Goal: Ask a question

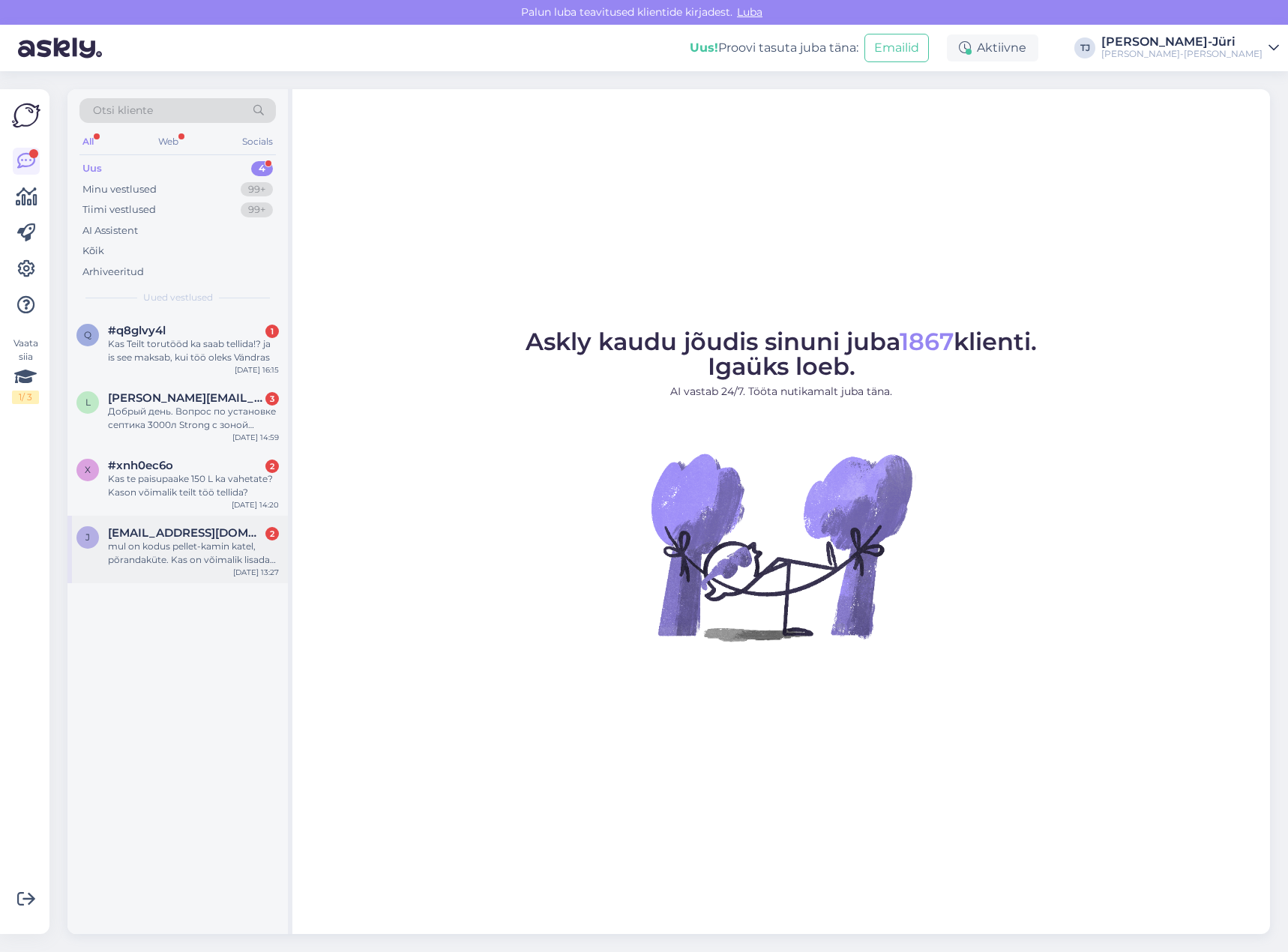
click at [174, 541] on div "mul on kodus pellet-kamin katel, põrandaküte. Kas on võimalik lisada sellele sü…" at bounding box center [193, 553] width 171 height 27
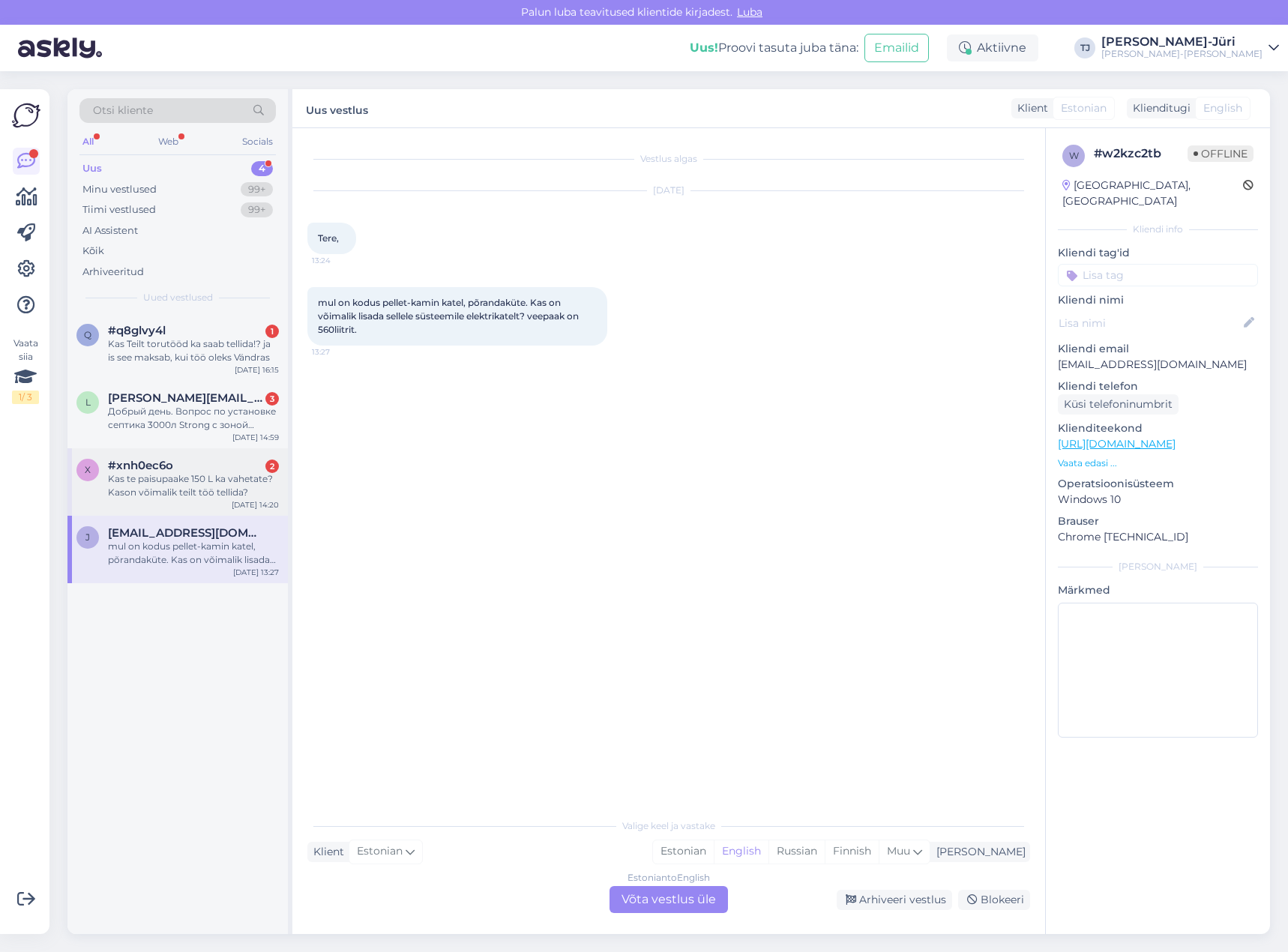
click at [189, 486] on div "Kas te paisupaake 150 L ka vahetate? Kason võimalik teilt töö tellida?" at bounding box center [193, 486] width 171 height 27
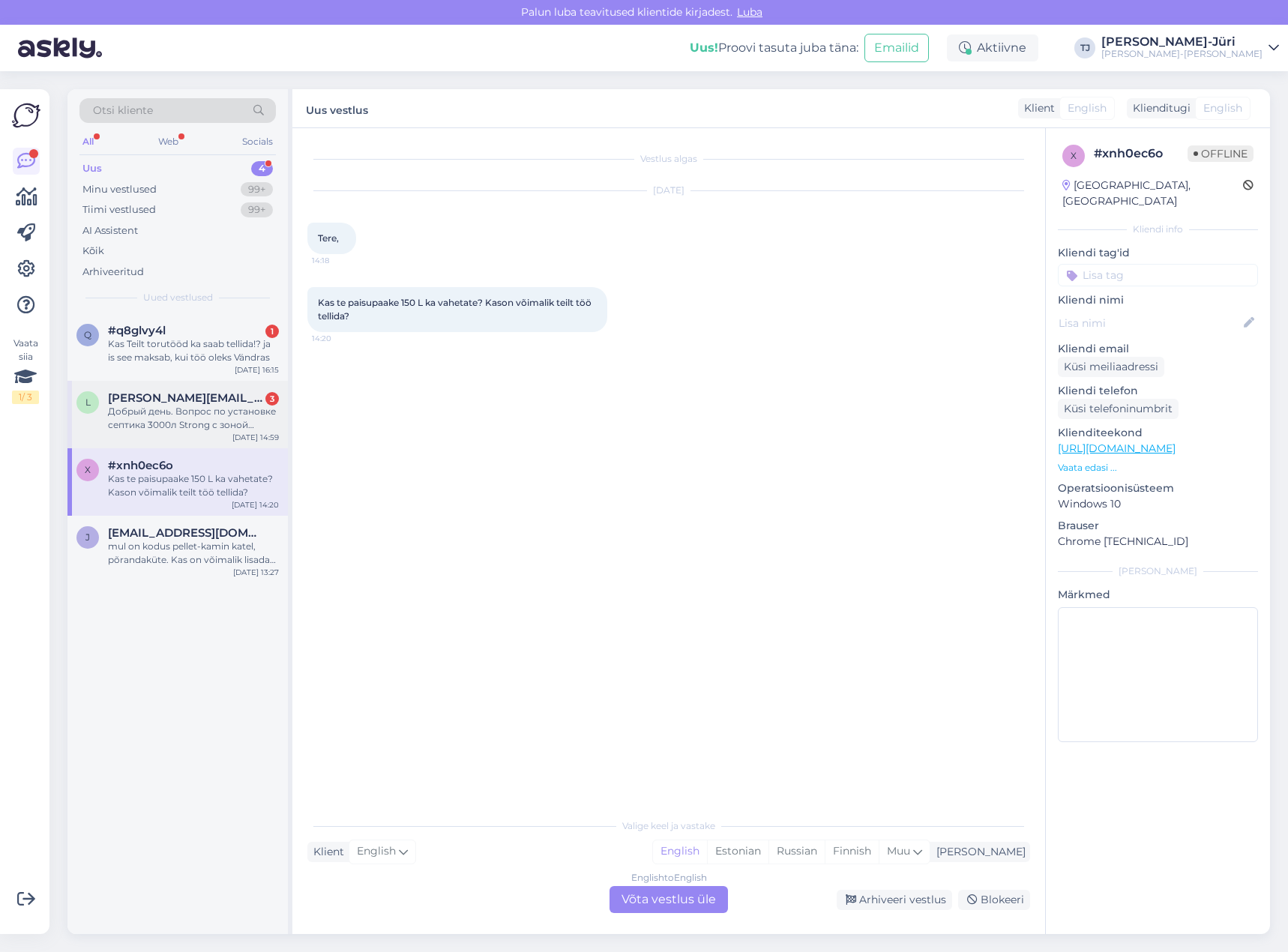
click at [185, 402] on span "[PERSON_NAME][EMAIL_ADDRESS][DOMAIN_NAME]" at bounding box center [186, 398] width 156 height 13
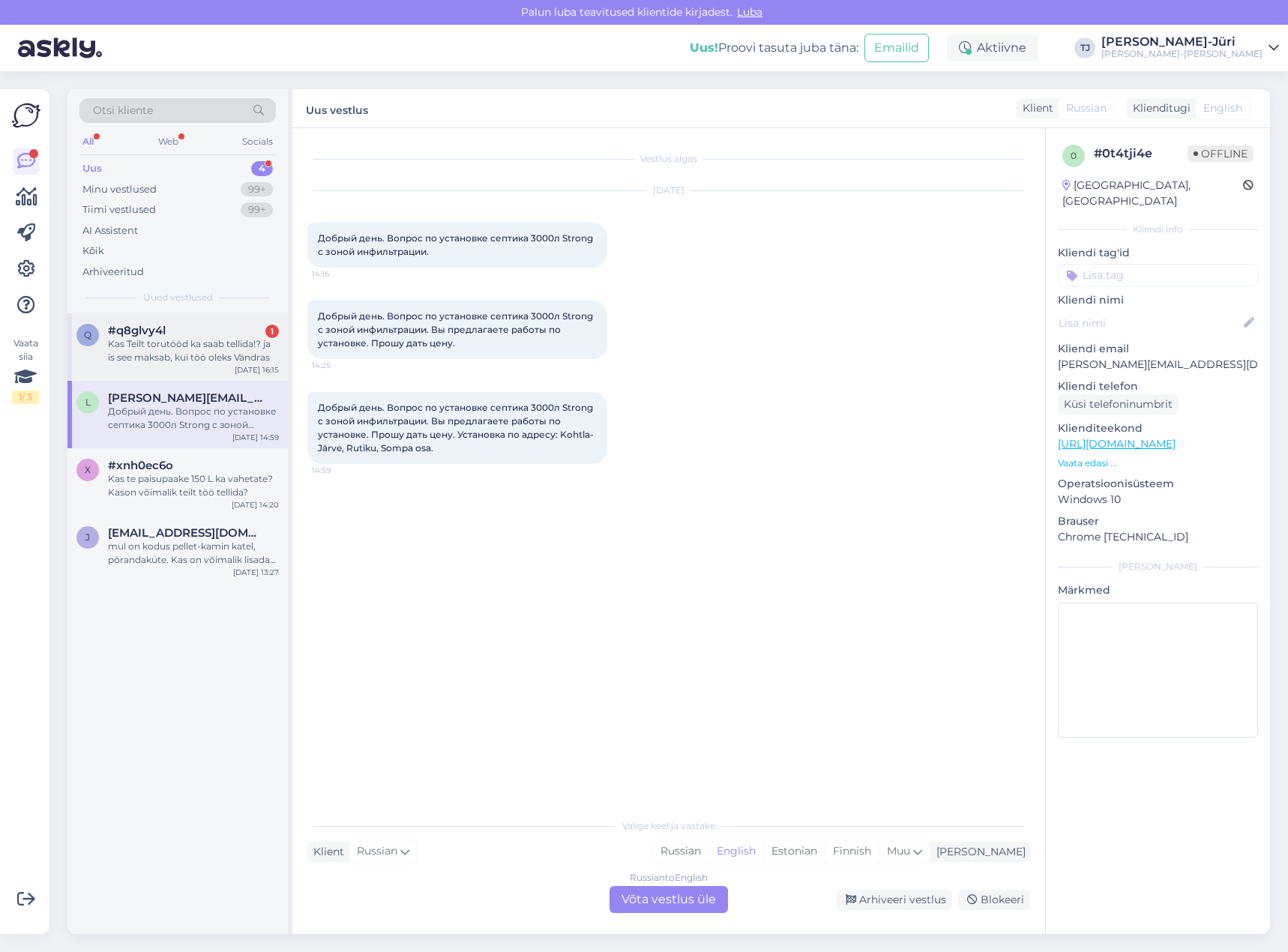
click at [178, 355] on div "Kas Teilt torutööd ka saab tellida!? ja is see maksab, kui töö oleks Vändras" at bounding box center [193, 350] width 171 height 27
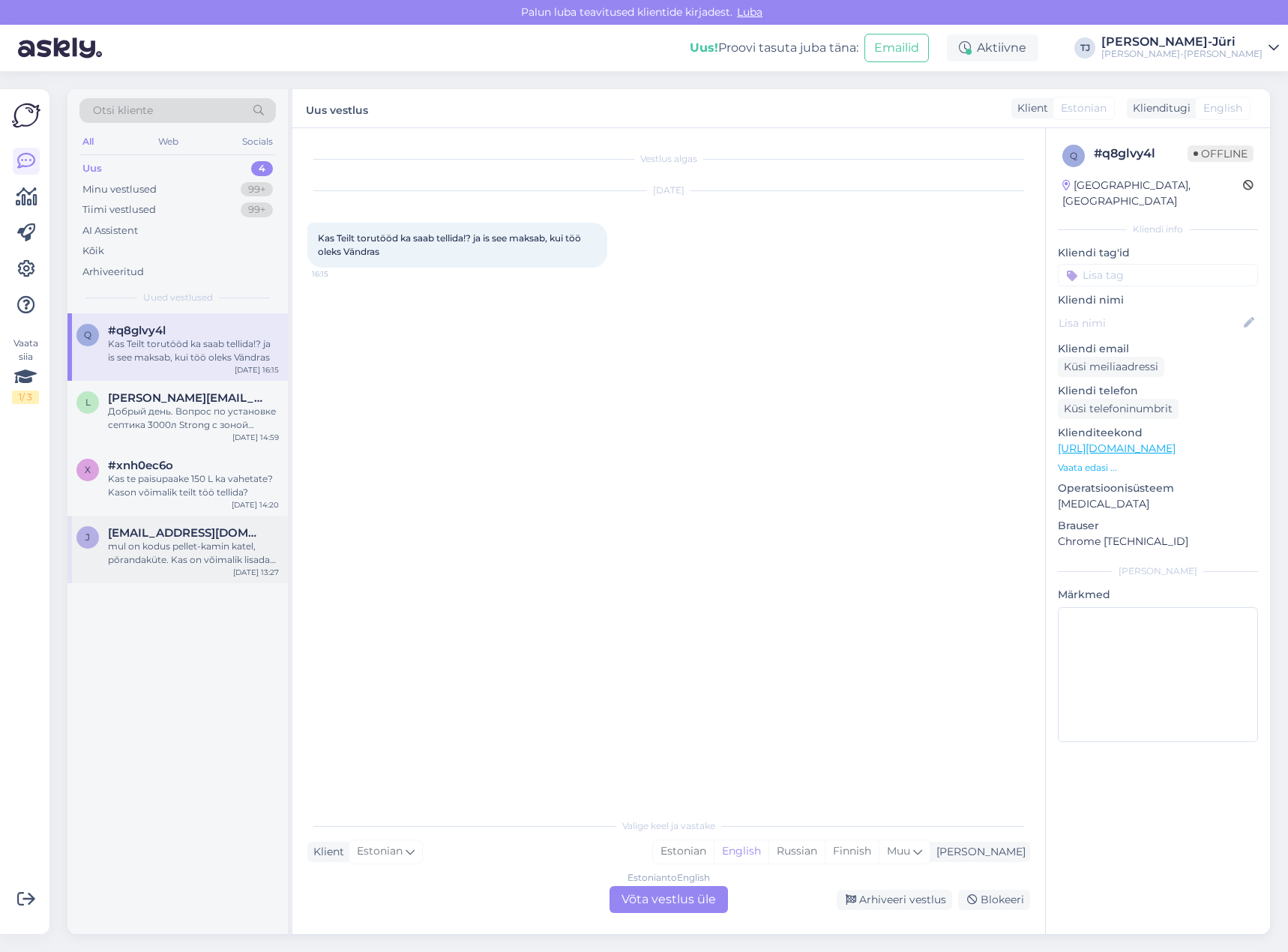
click at [198, 543] on div "mul on kodus pellet-kamin katel, põrandaküte. Kas on võimalik lisada sellele sü…" at bounding box center [193, 553] width 171 height 27
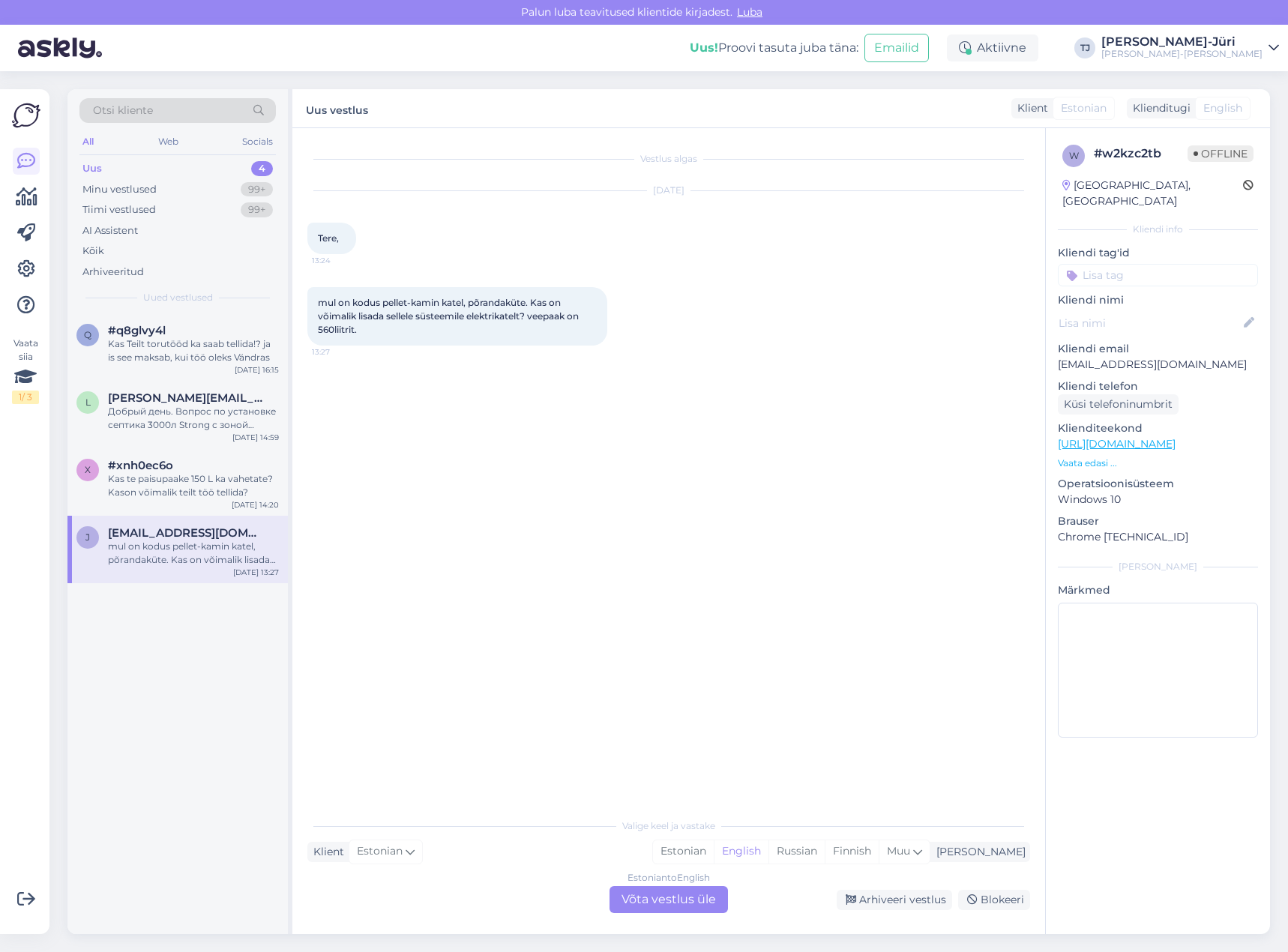
click at [637, 900] on div "Estonian to English Võta vestlus üle" at bounding box center [668, 900] width 119 height 27
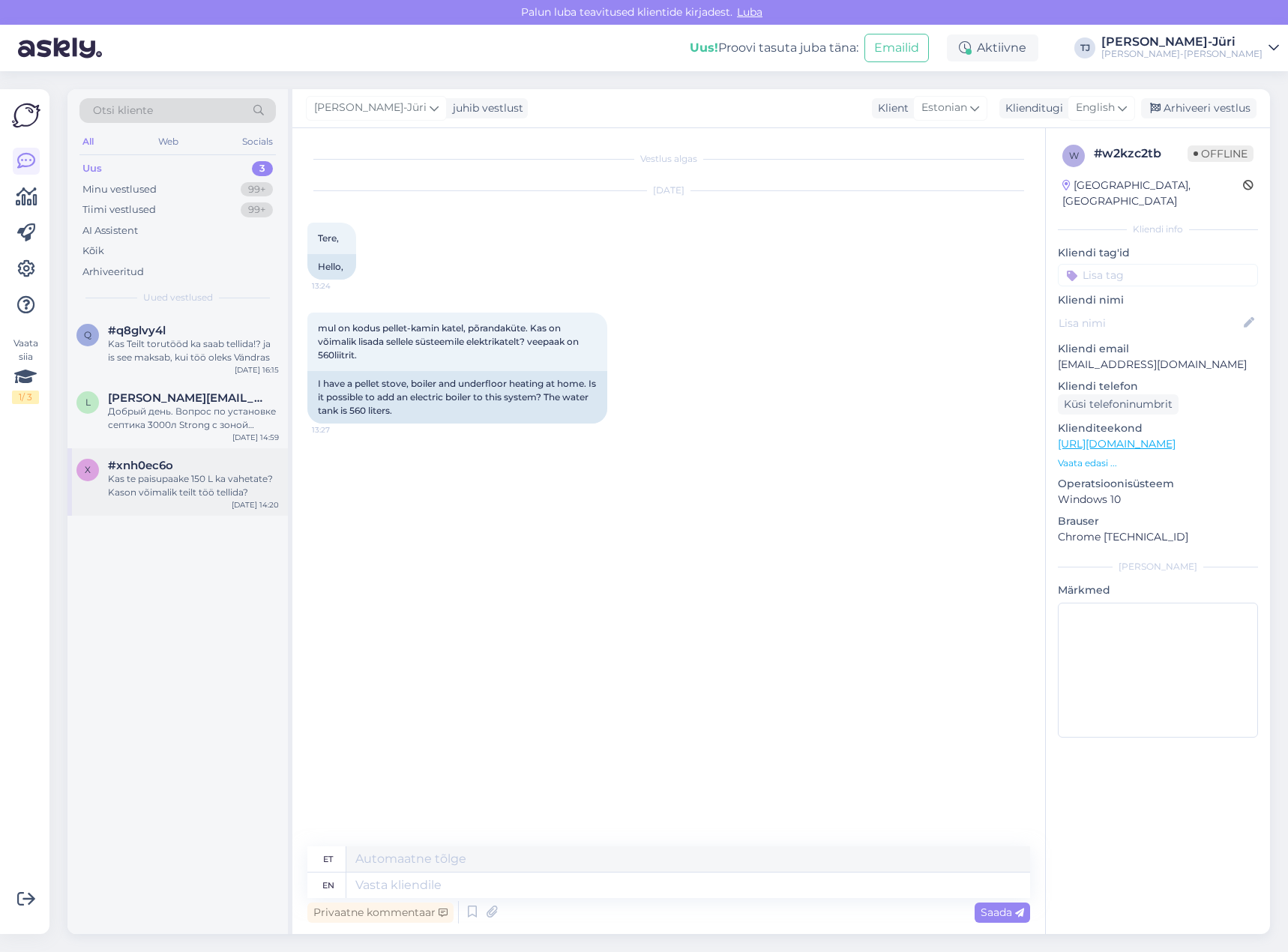
click at [205, 500] on div "x #xnh0ec6o Kas te paisupaake 150 L ka vahetate? Kason võimalik teilt töö telli…" at bounding box center [177, 481] width 220 height 67
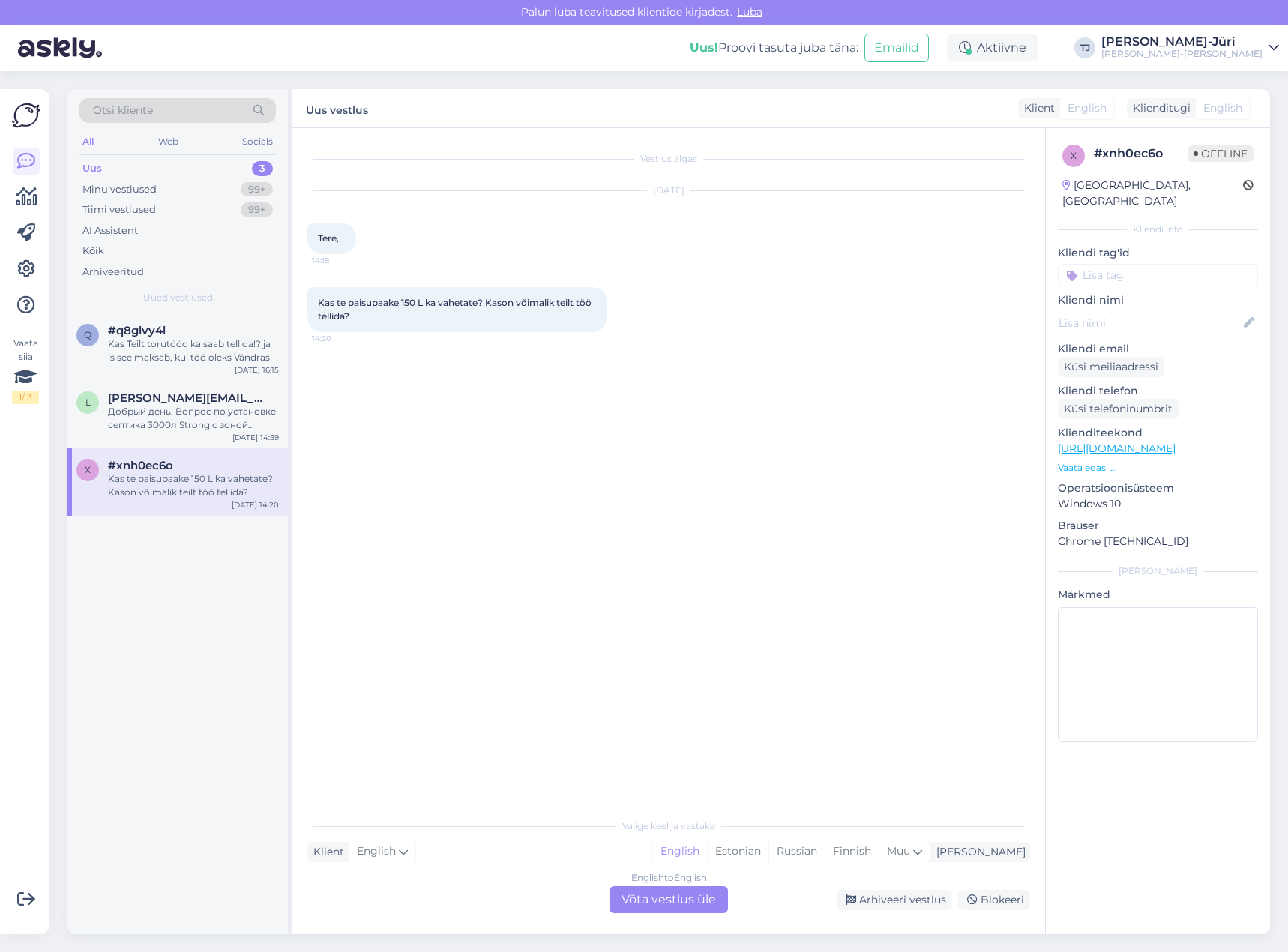
click at [656, 898] on div "English to English Võta vestlus üle" at bounding box center [668, 900] width 119 height 27
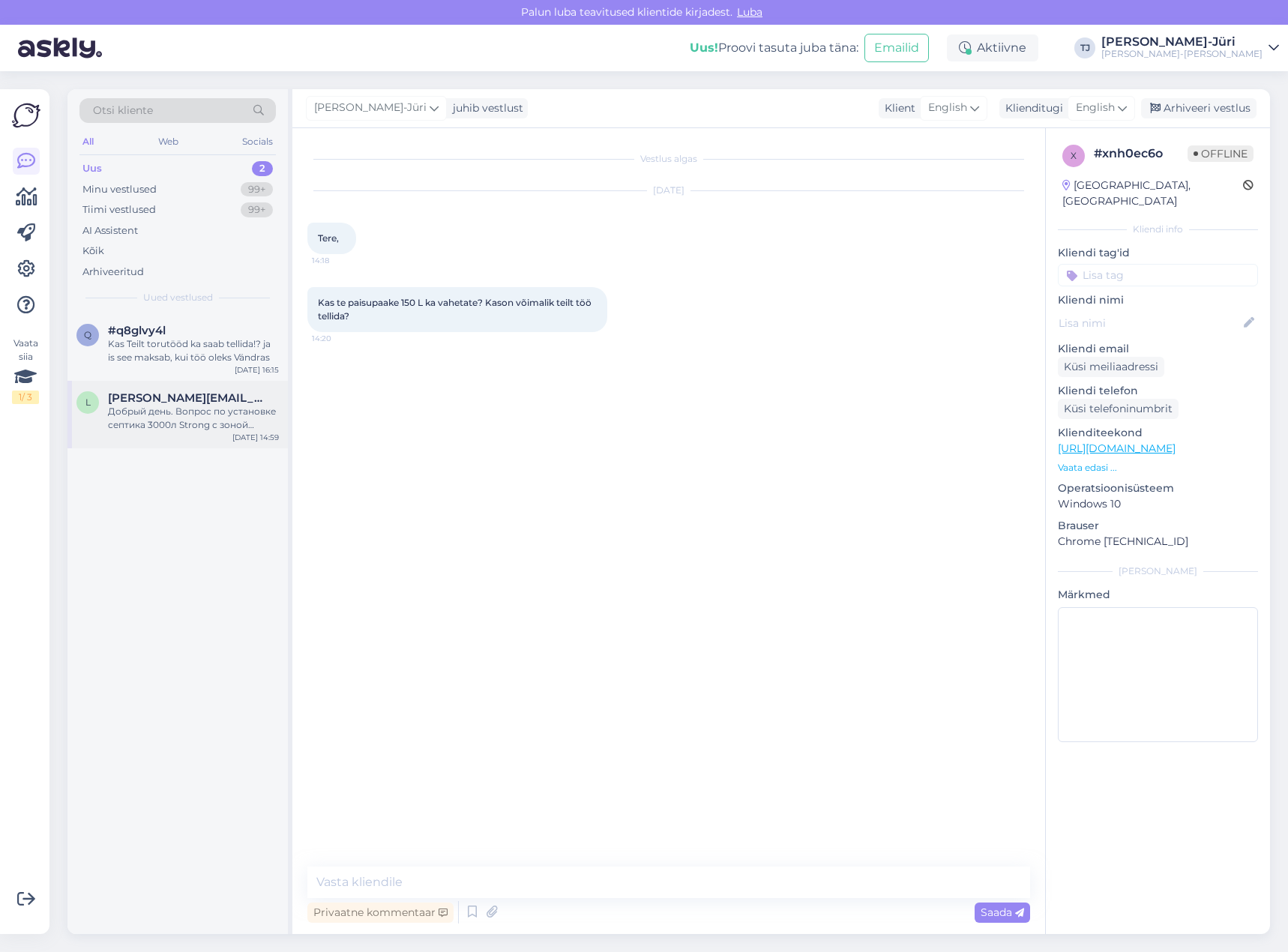
click at [194, 423] on div "Добрый день. Вопрос по установке септика 3000л Strong с зоной инфильтрации. Вы …" at bounding box center [193, 418] width 171 height 27
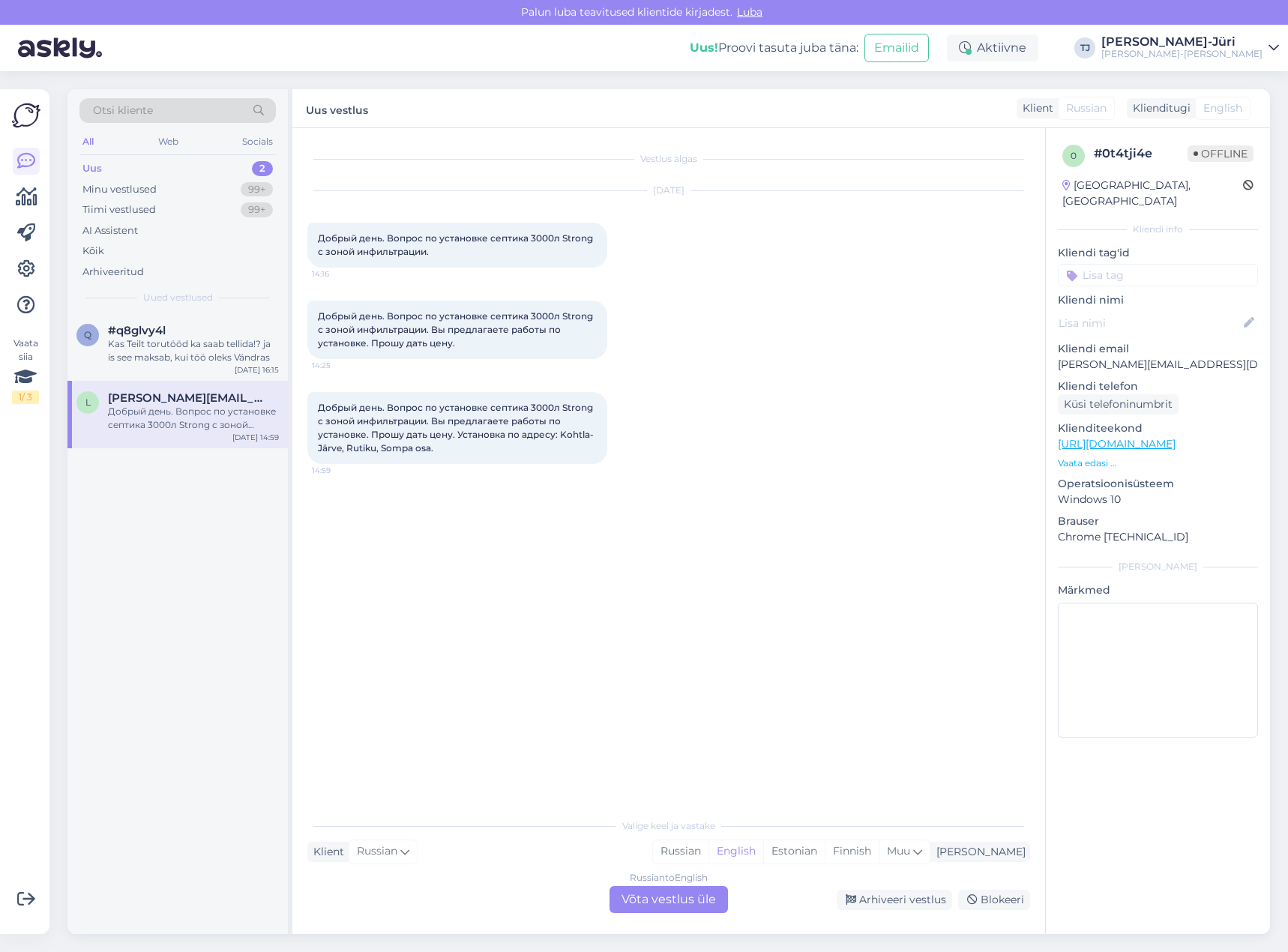
click at [648, 893] on div "Russian to English Võta vestlus üle" at bounding box center [668, 900] width 119 height 27
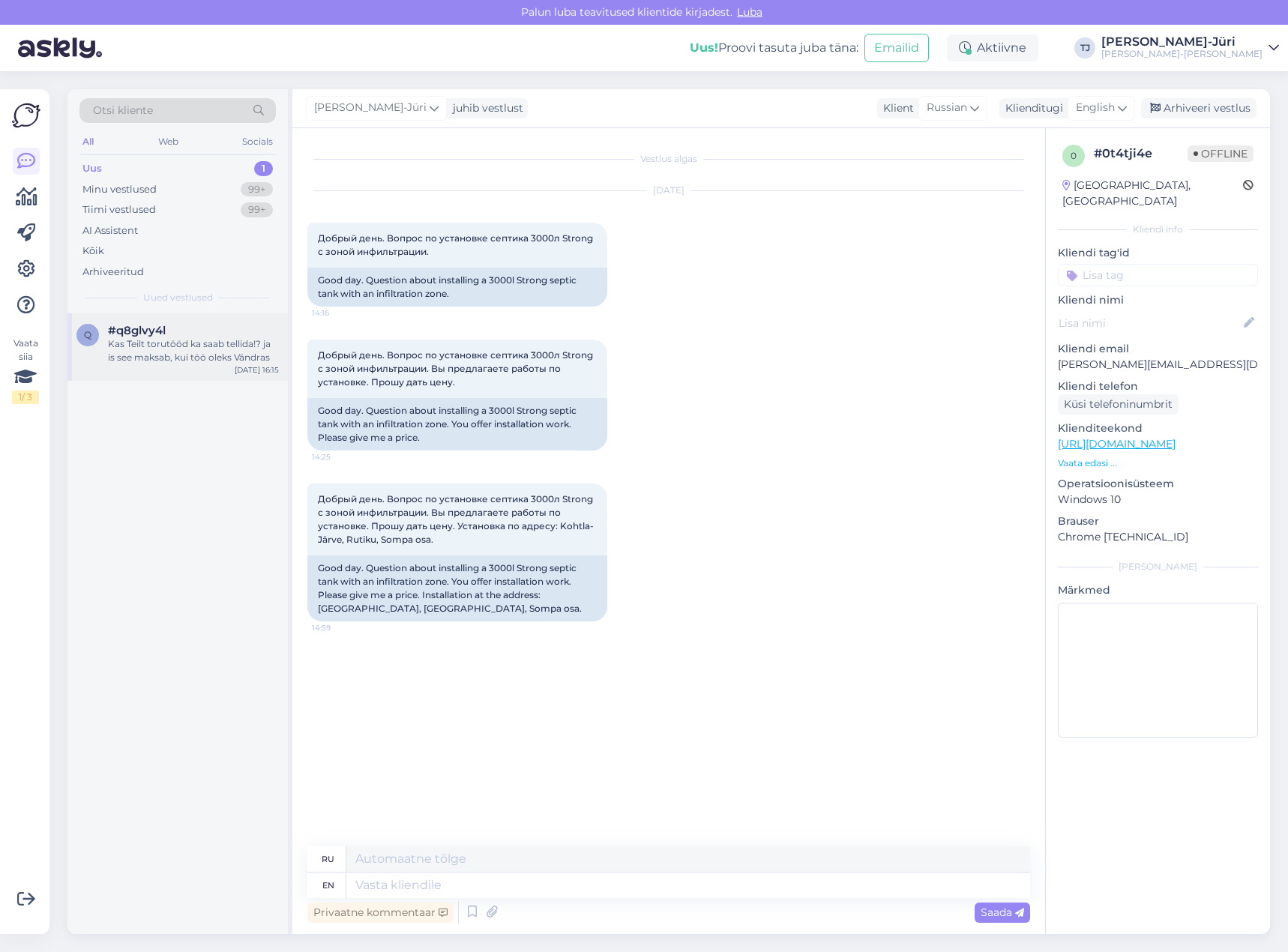
click at [204, 371] on div "q #q8glvy4l Kas Teilt torutööd ka saab tellida!? ja is see maksab, kui töö olek…" at bounding box center [177, 347] width 220 height 67
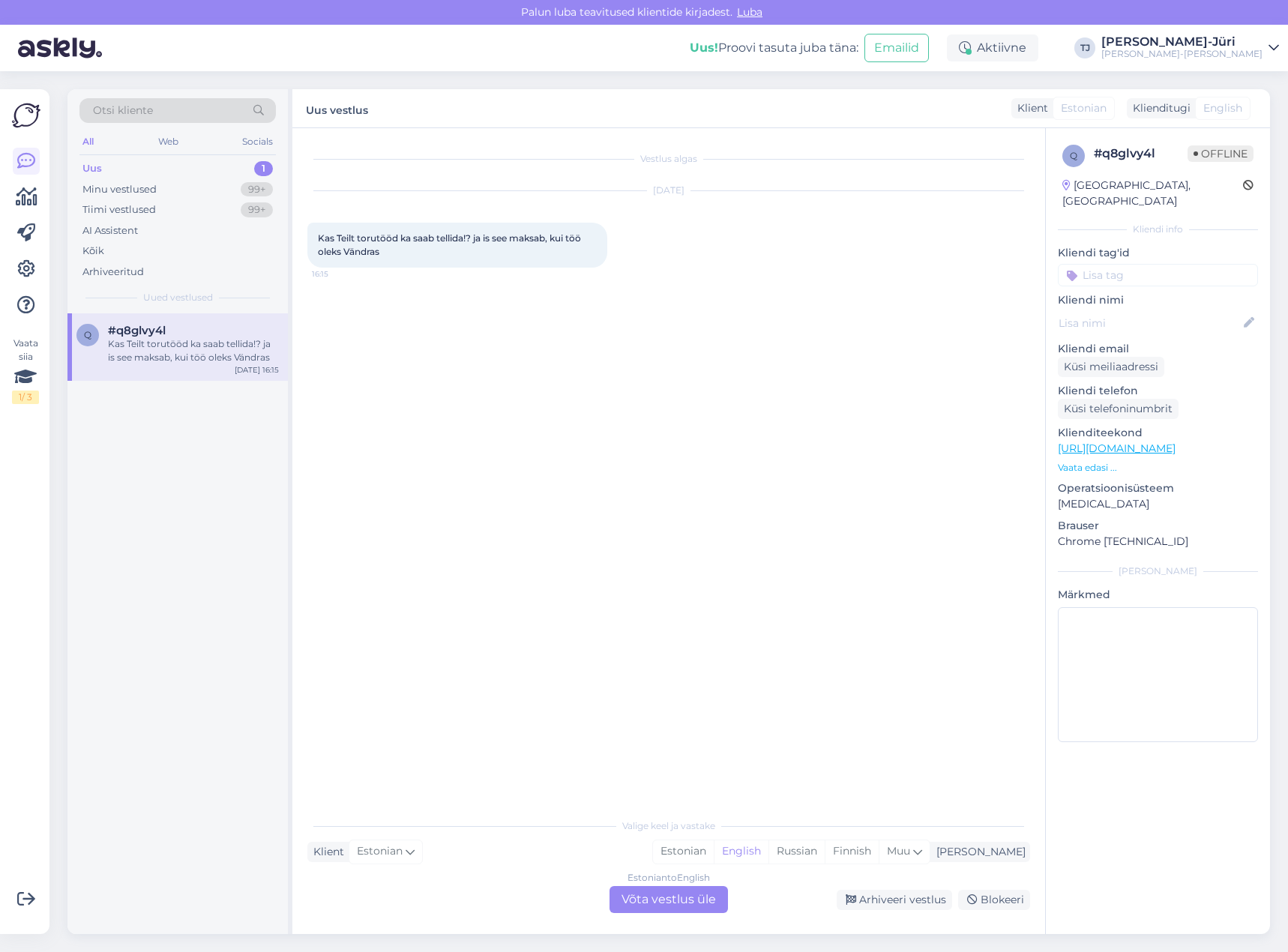
click at [643, 908] on div "Estonian to English Võta vestlus üle" at bounding box center [668, 900] width 119 height 27
